Goal: Information Seeking & Learning: Learn about a topic

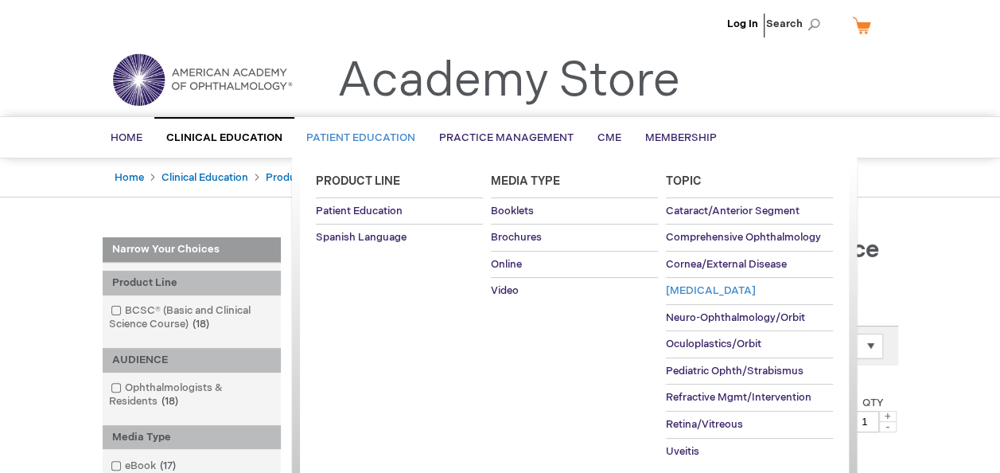
click at [682, 294] on span "[MEDICAL_DATA]" at bounding box center [711, 290] width 90 height 13
